Goal: Task Accomplishment & Management: Manage account settings

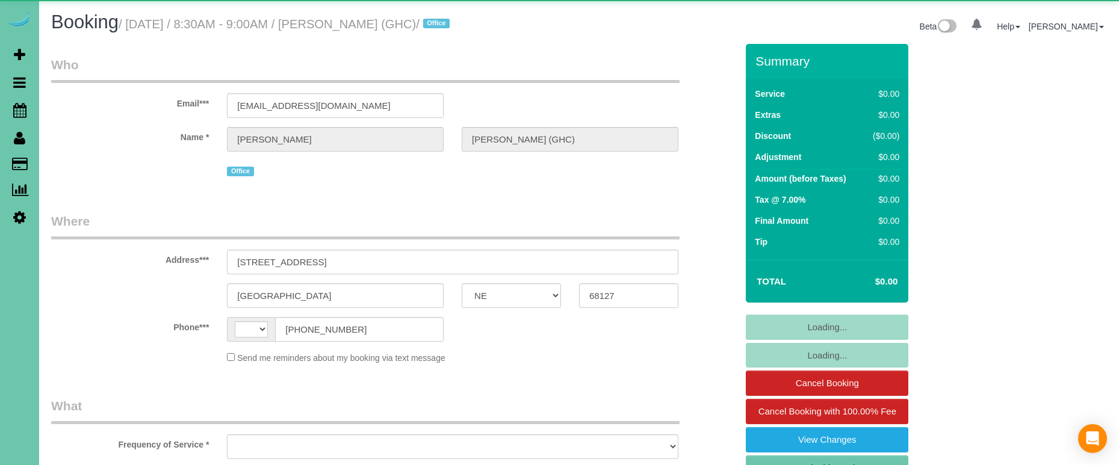
select select "NE"
select select "string:[GEOGRAPHIC_DATA]"
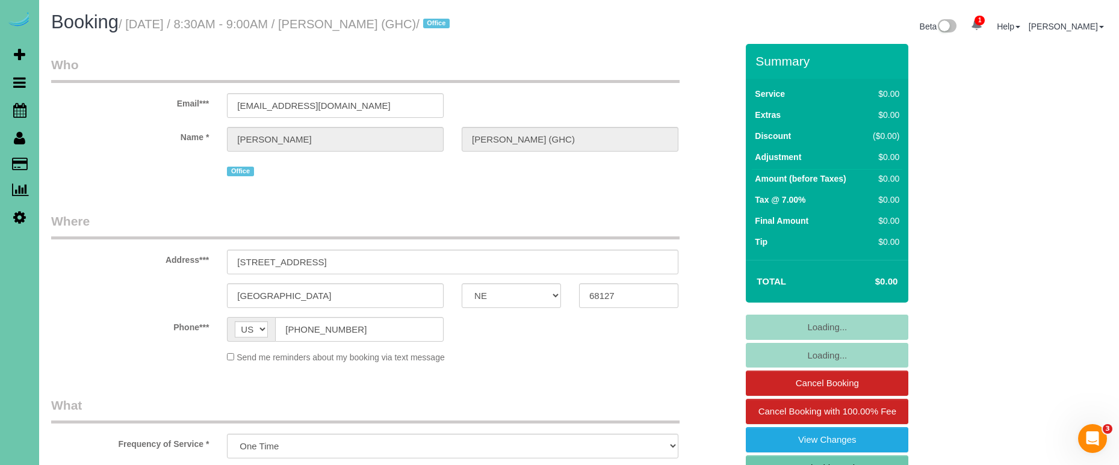
select select "object:900"
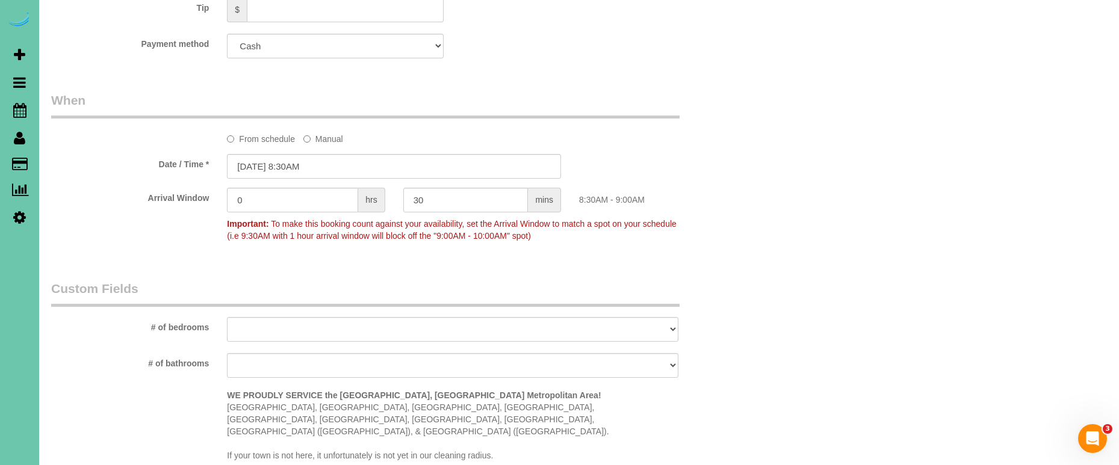
scroll to position [827, 0]
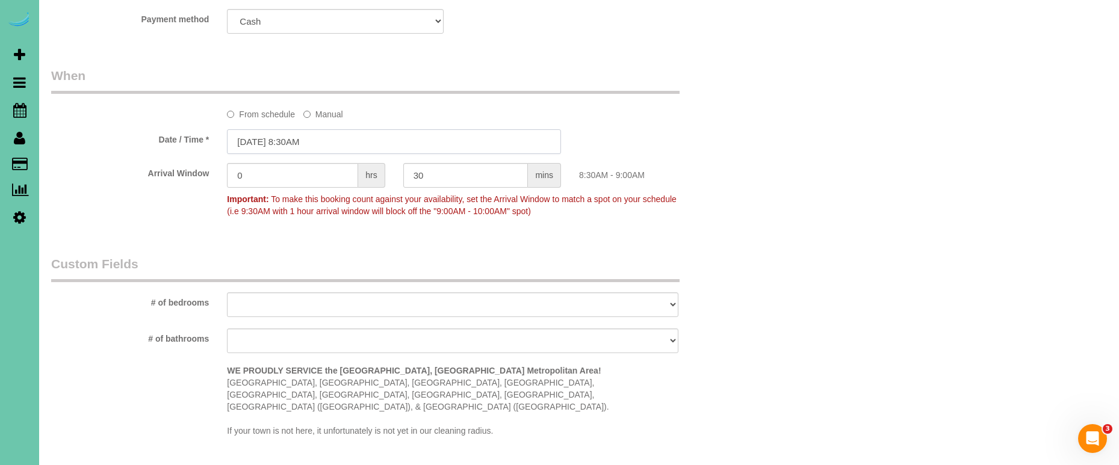
click at [255, 143] on input "[DATE] 8:30AM" at bounding box center [394, 141] width 334 height 25
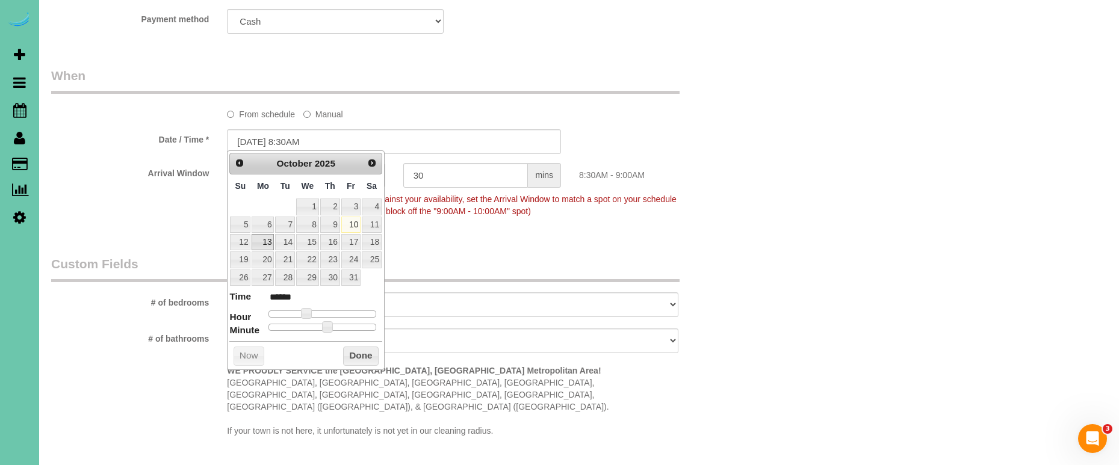
click at [261, 239] on link "13" at bounding box center [263, 242] width 22 height 16
type input "10/13/2025 8:30AM"
drag, startPoint x: 373, startPoint y: 355, endPoint x: 421, endPoint y: 342, distance: 50.4
click at [372, 355] on button "Done" at bounding box center [361, 356] width 36 height 19
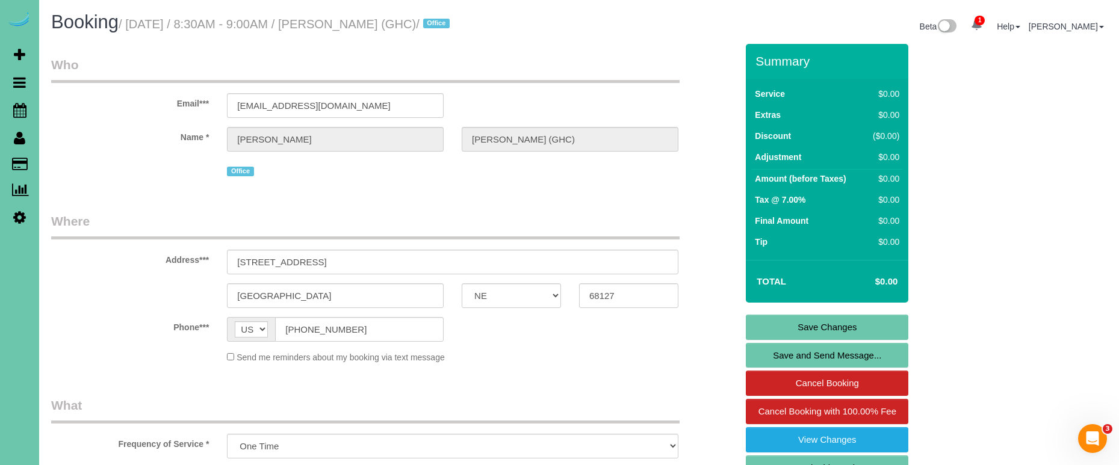
scroll to position [0, 0]
drag, startPoint x: 790, startPoint y: 331, endPoint x: 659, endPoint y: 265, distance: 147.0
click at [789, 331] on link "Save Changes" at bounding box center [827, 327] width 163 height 25
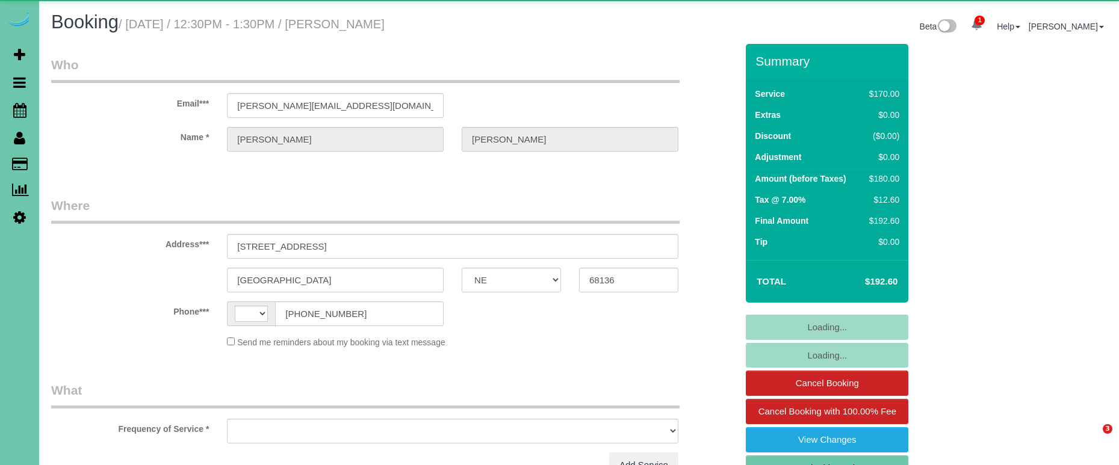
select select "NE"
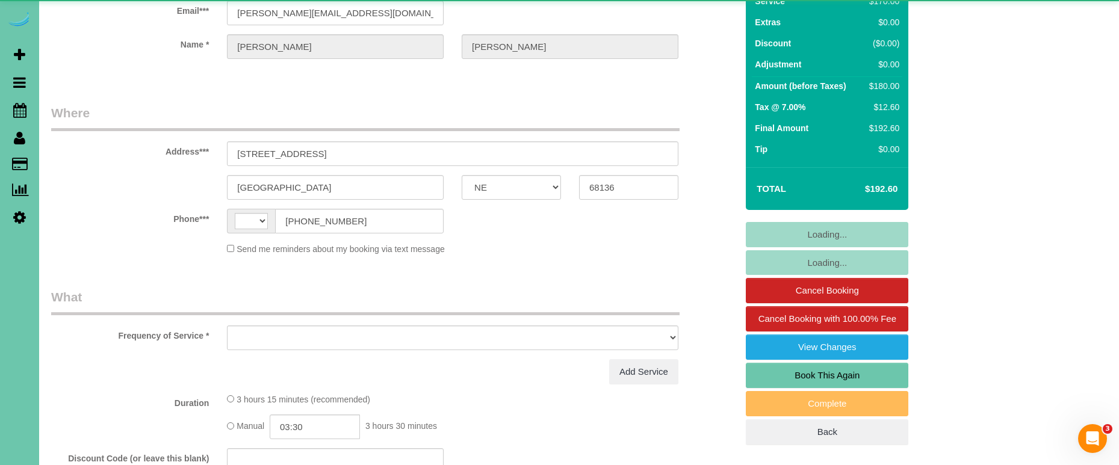
select select "string:[GEOGRAPHIC_DATA]"
select select "object:377"
select select "string:fspay-12b1dd79-8de4-409a-af2d-380546b027c3"
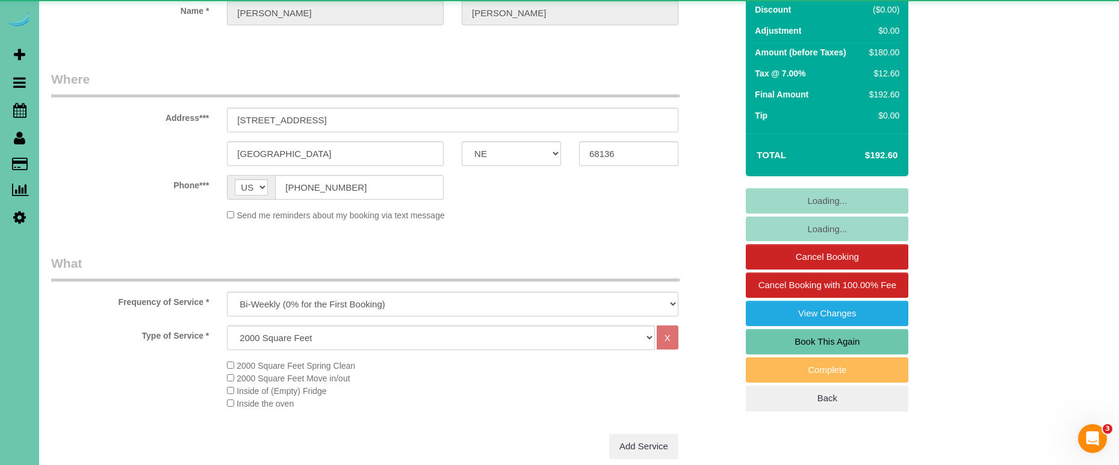
select select "object:852"
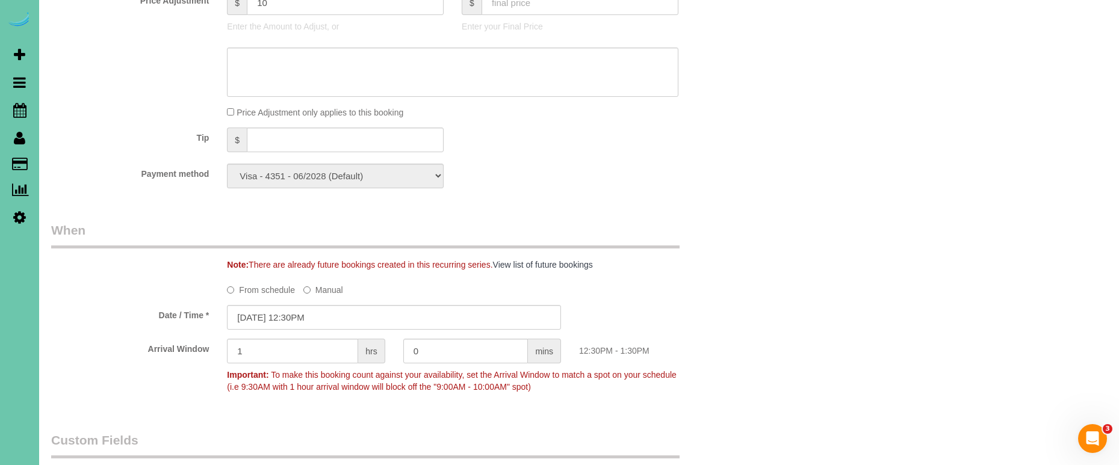
scroll to position [696, 0]
click at [352, 303] on input "[DATE] 12:30PM" at bounding box center [394, 314] width 334 height 25
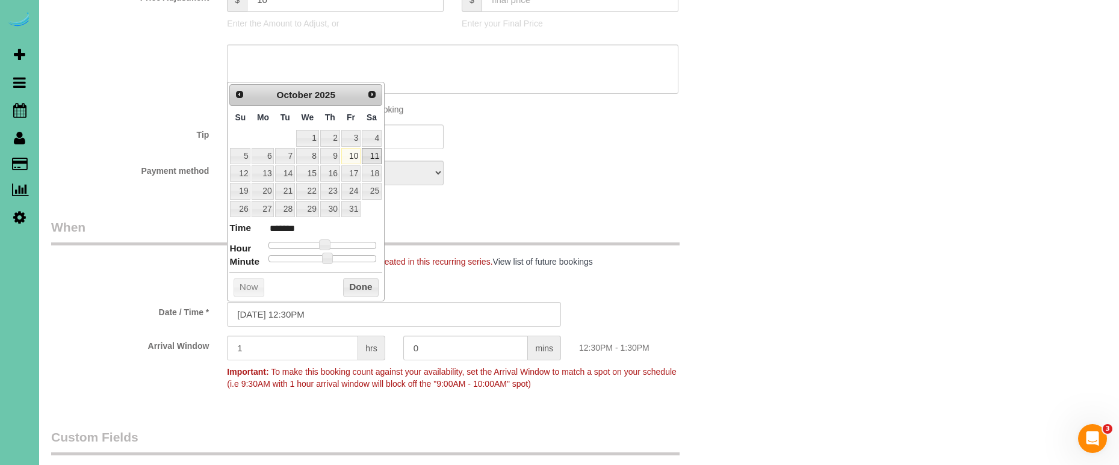
click at [377, 149] on link "11" at bounding box center [372, 156] width 20 height 16
type input "[DATE] 11:30AM"
type input "*******"
type input "[DATE] 10:30AM"
type input "*******"
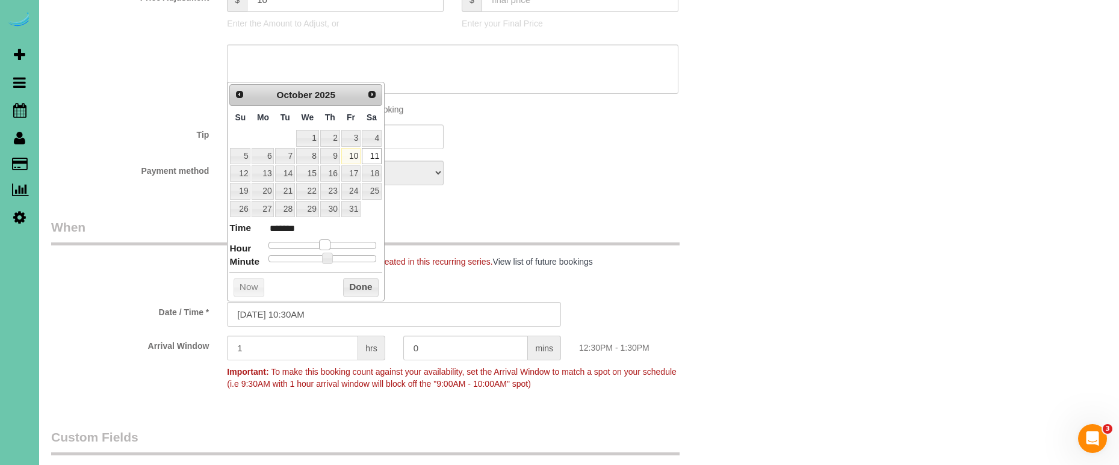
type input "[DATE] 9:30AM"
type input "******"
type input "[DATE] 8:30AM"
type input "******"
type input "[DATE] 9:30AM"
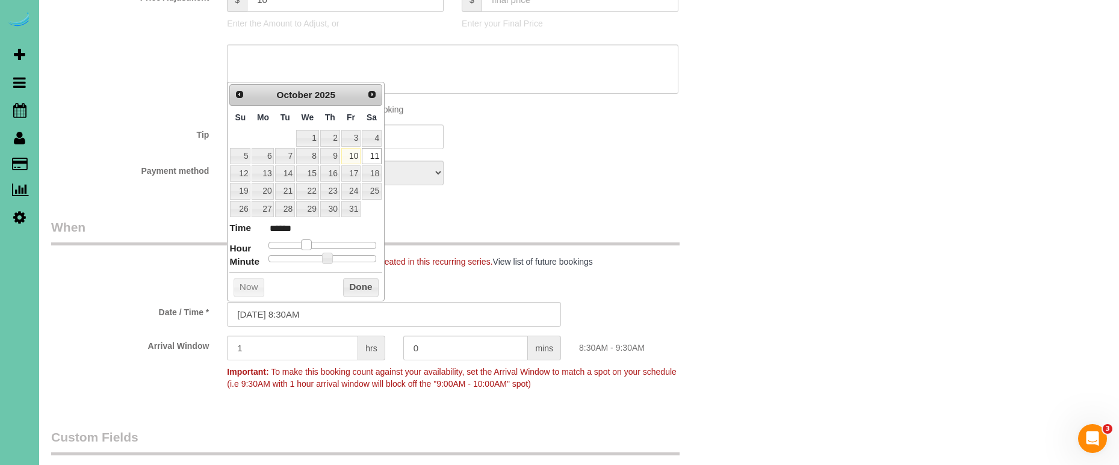
type input "******"
drag, startPoint x: 326, startPoint y: 243, endPoint x: 314, endPoint y: 249, distance: 13.2
click at [312, 243] on span at bounding box center [310, 245] width 11 height 11
type input "[DATE] 8:30AM"
type input "******"
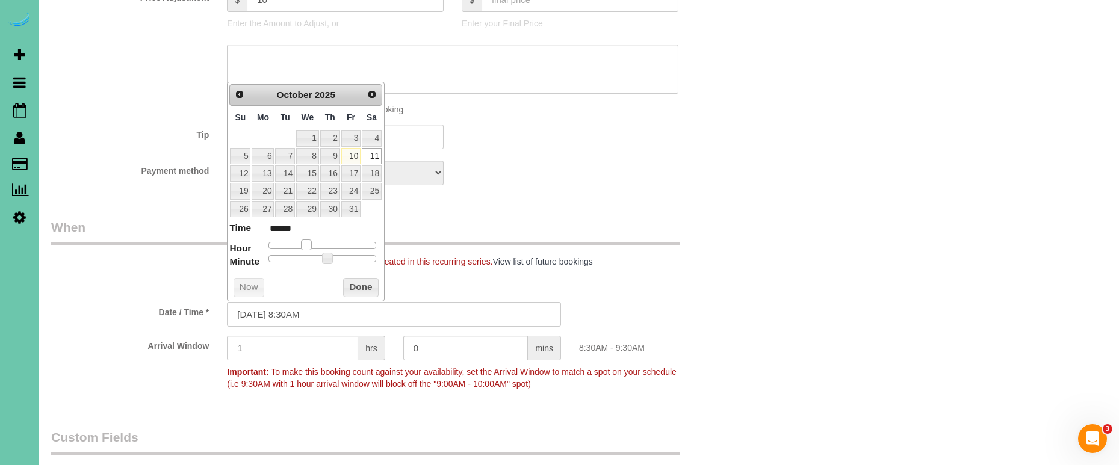
click at [306, 242] on span at bounding box center [306, 245] width 11 height 11
drag, startPoint x: 354, startPoint y: 287, endPoint x: 436, endPoint y: 259, distance: 87.0
click at [353, 287] on button "Done" at bounding box center [361, 287] width 36 height 19
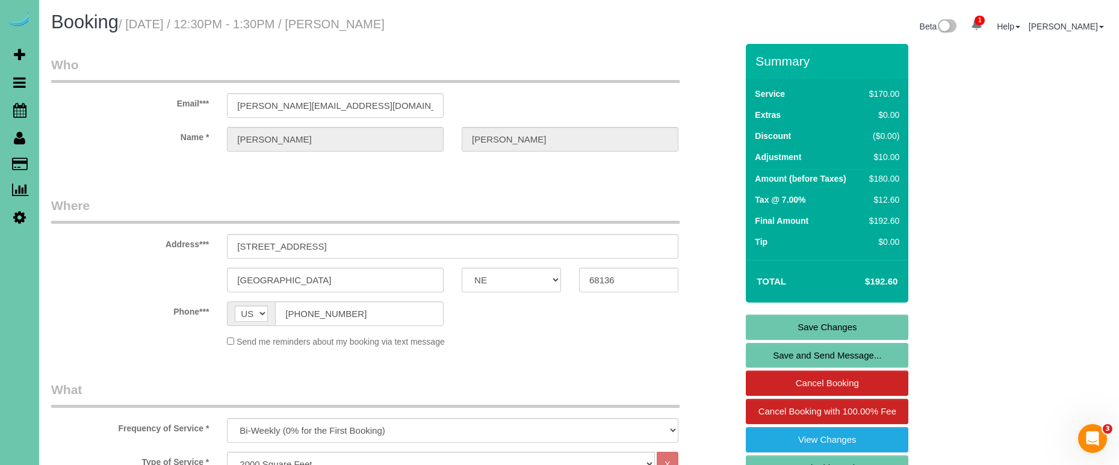
scroll to position [0, 0]
click at [769, 332] on link "Save Changes" at bounding box center [827, 327] width 163 height 25
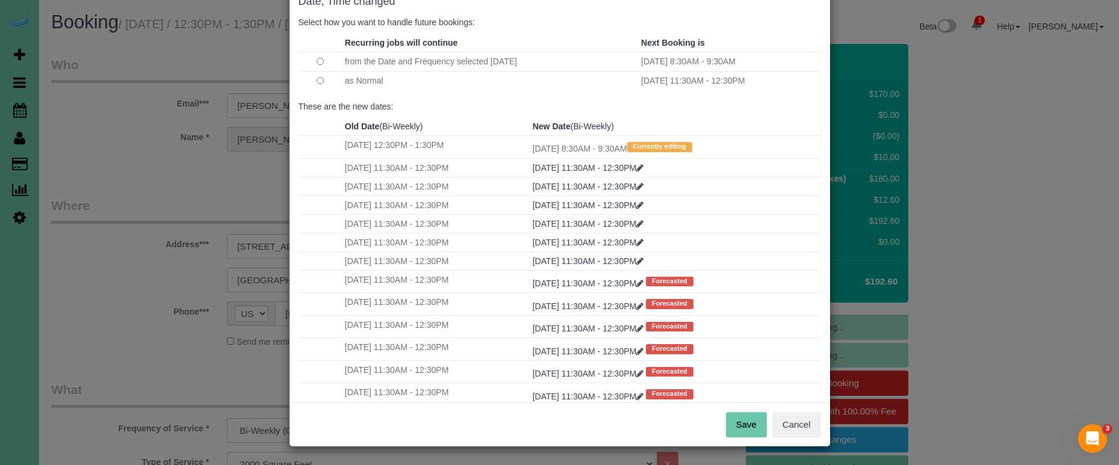
scroll to position [73, 0]
drag, startPoint x: 746, startPoint y: 423, endPoint x: 736, endPoint y: 414, distance: 13.7
click at [746, 423] on button "Save" at bounding box center [746, 425] width 41 height 25
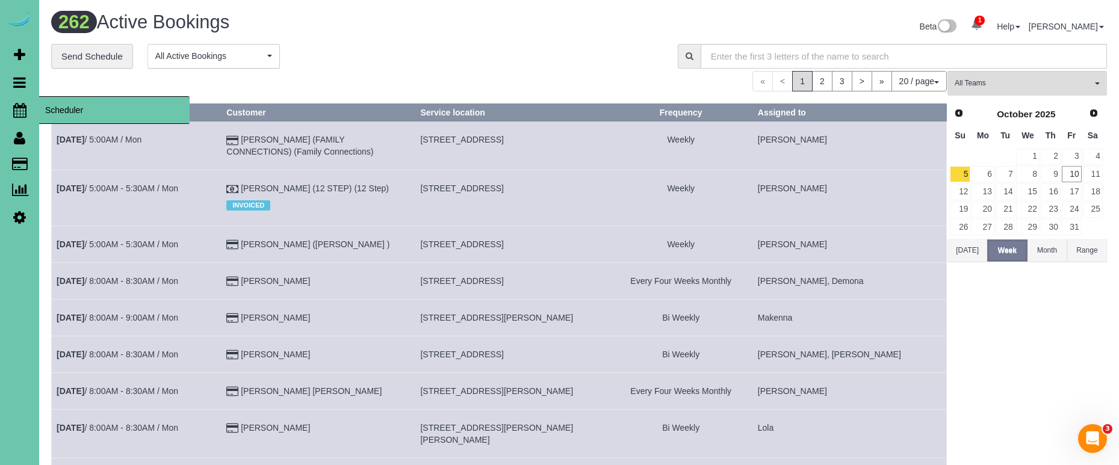
click at [20, 105] on icon at bounding box center [19, 110] width 13 height 14
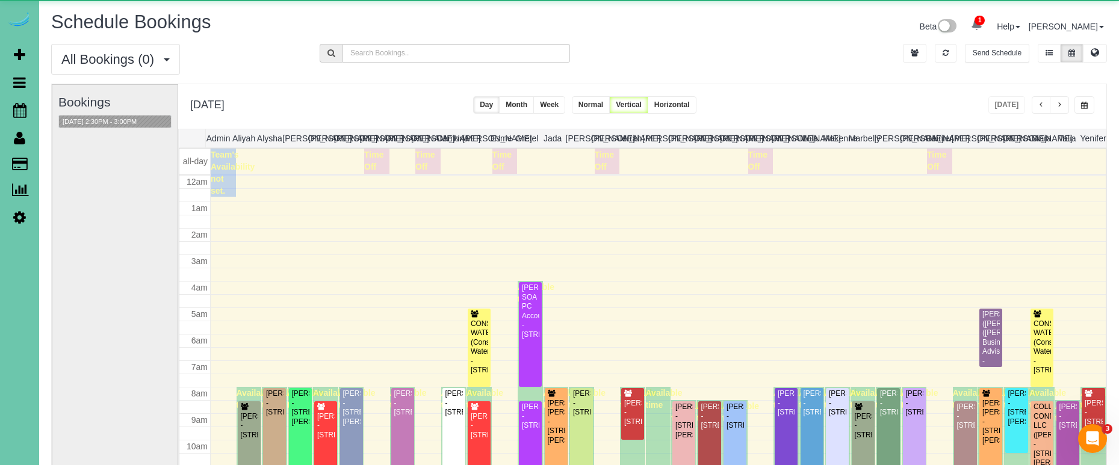
scroll to position [160, 0]
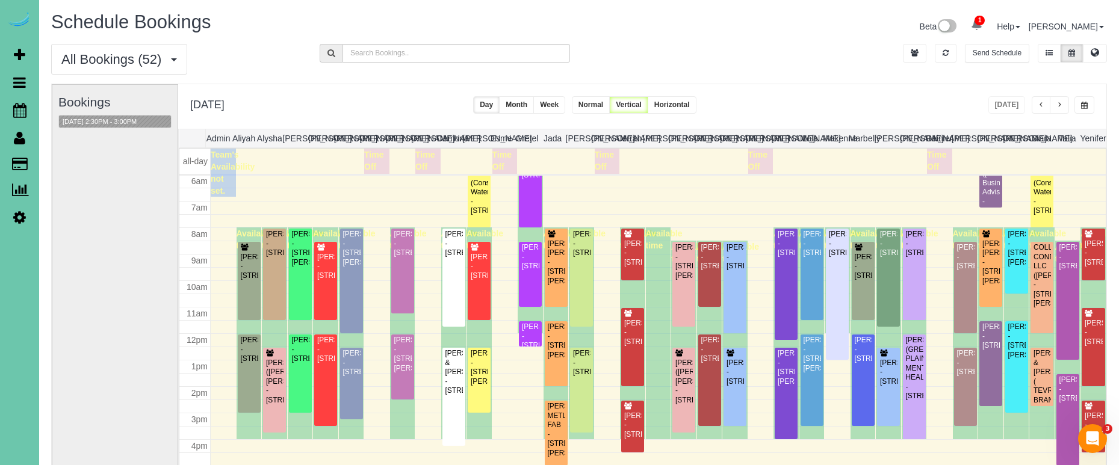
click at [1059, 103] on span "button" at bounding box center [1059, 105] width 6 height 7
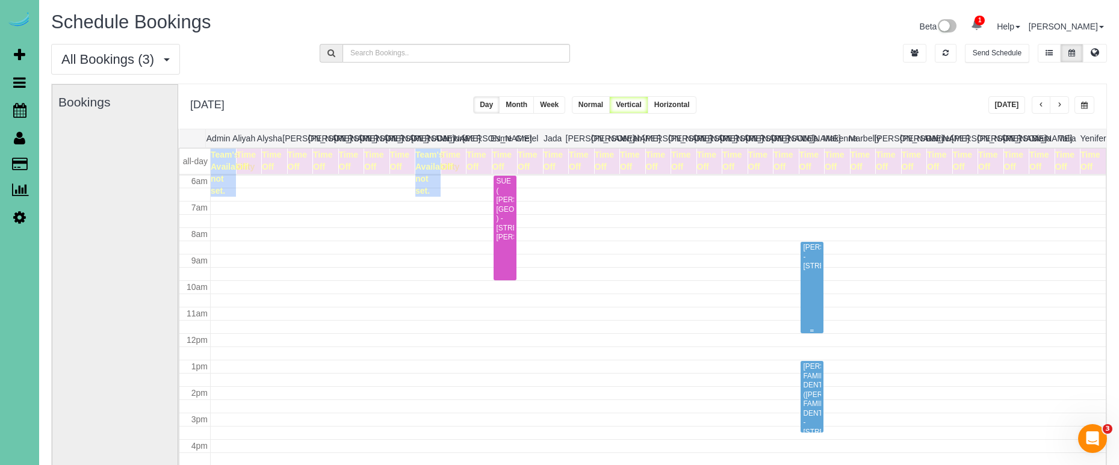
click at [812, 253] on div "[PERSON_NAME] - [STREET_ADDRESS]" at bounding box center [812, 257] width 18 height 28
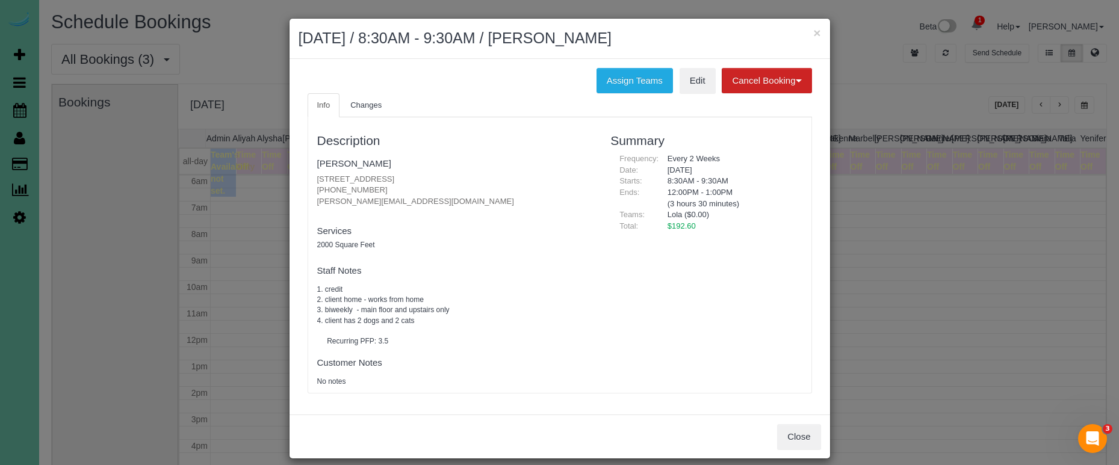
drag, startPoint x: 787, startPoint y: 426, endPoint x: 769, endPoint y: 423, distance: 18.3
click at [787, 426] on button "Close" at bounding box center [798, 436] width 43 height 25
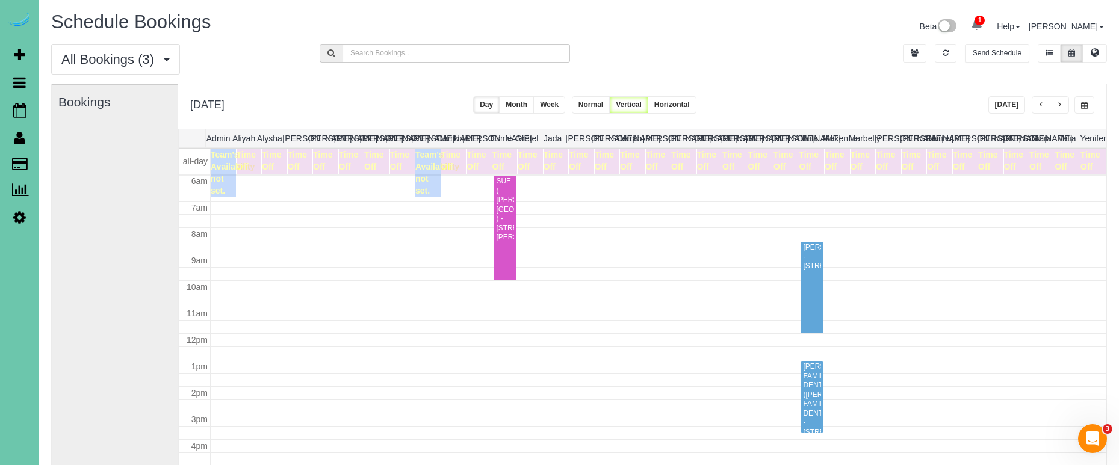
click at [1035, 104] on button "button" at bounding box center [1041, 104] width 19 height 17
